Goal: Task Accomplishment & Management: Manage account settings

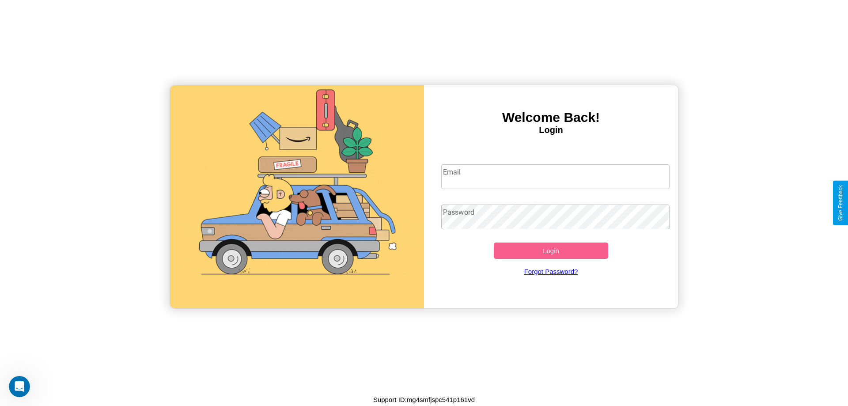
click at [555, 176] on input "Email" at bounding box center [555, 176] width 229 height 25
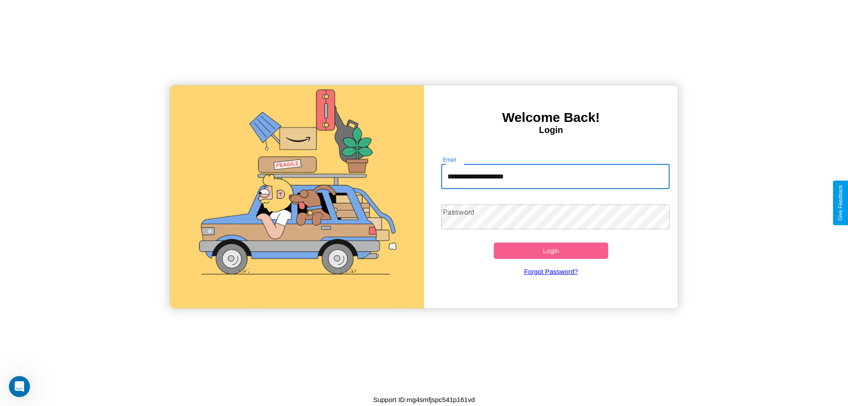
type input "**********"
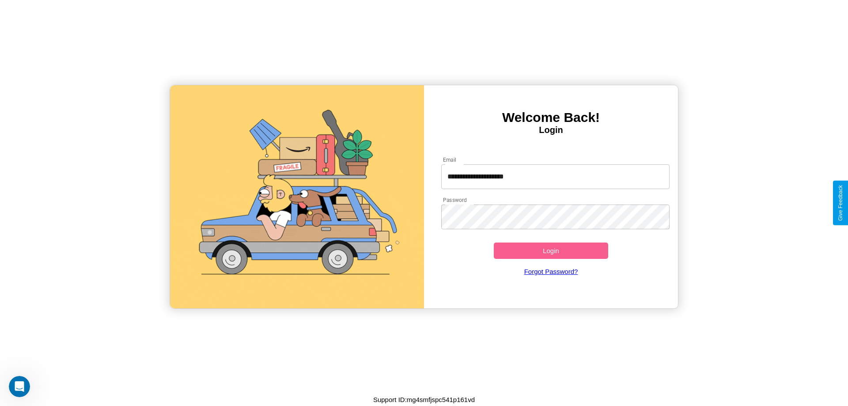
click at [551, 250] on button "Login" at bounding box center [551, 251] width 114 height 16
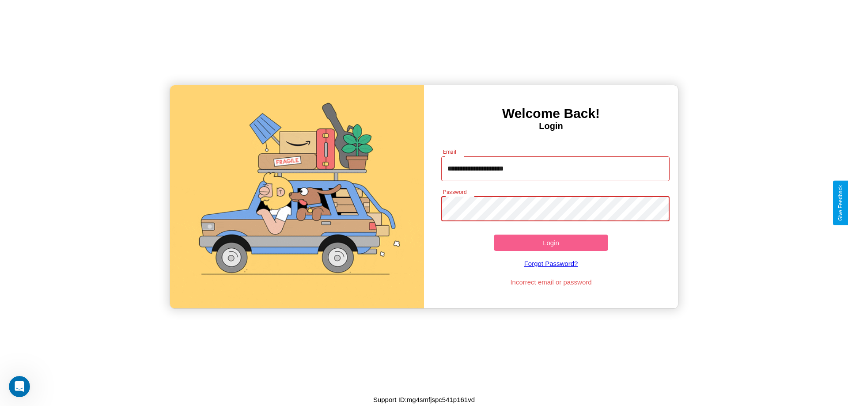
click at [551, 243] on button "Login" at bounding box center [551, 243] width 114 height 16
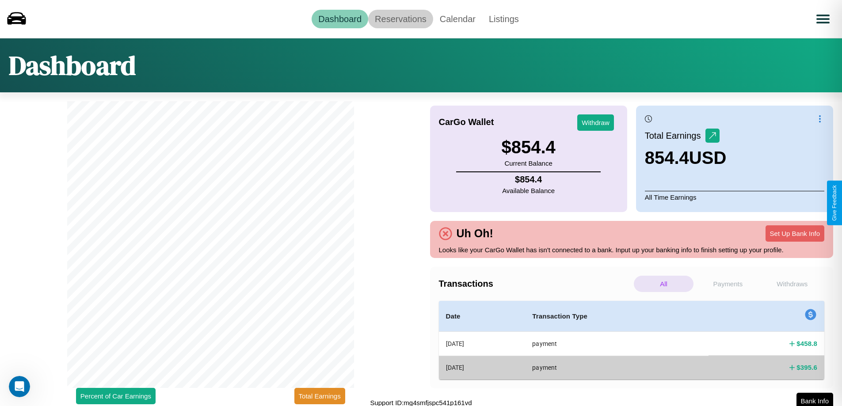
click at [400, 19] on link "Reservations" at bounding box center [400, 19] width 65 height 19
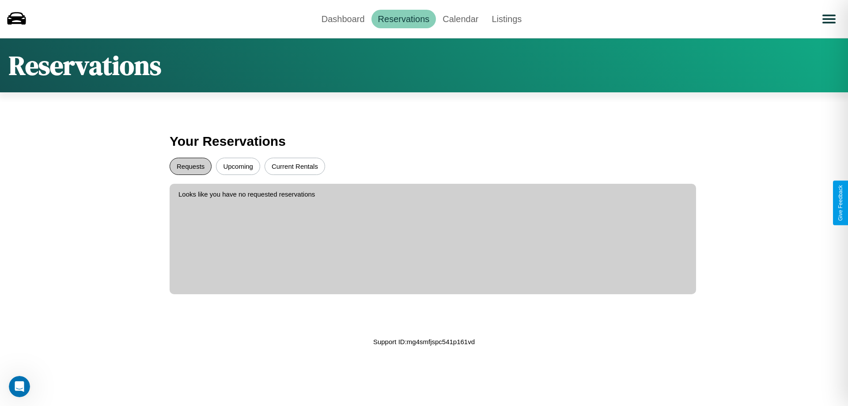
click at [190, 166] on button "Requests" at bounding box center [191, 166] width 42 height 17
click at [295, 166] on button "Current Rentals" at bounding box center [295, 166] width 61 height 17
